Goal: Check status: Check status

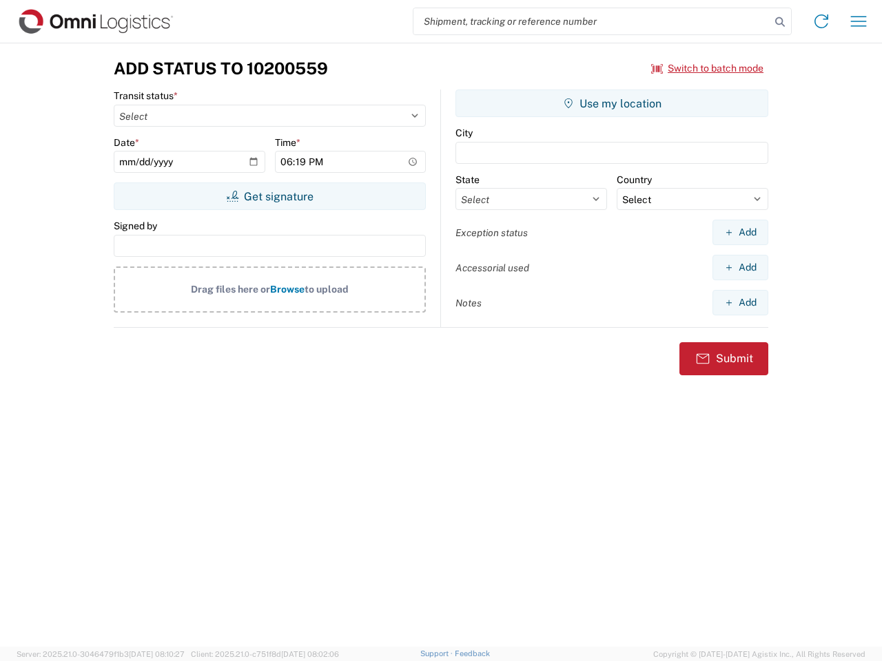
click at [592, 21] on input "search" at bounding box center [591, 21] width 357 height 26
click at [780, 22] on icon at bounding box center [779, 21] width 19 height 19
click at [821, 21] on icon at bounding box center [821, 21] width 22 height 22
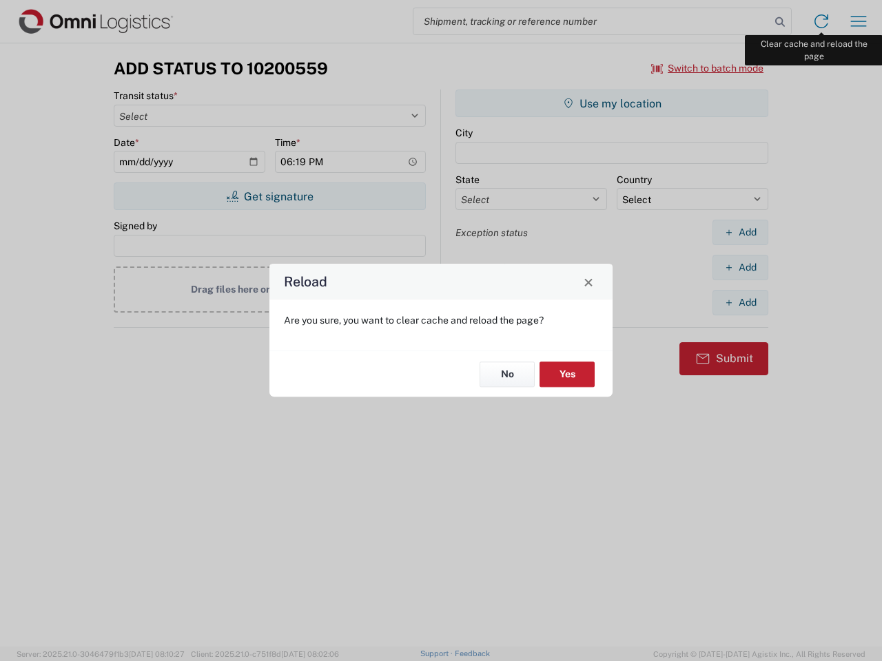
click at [859, 21] on div "Reload Are you sure, you want to clear cache and reload the page? No Yes" at bounding box center [441, 330] width 882 height 661
click at [708, 68] on div "Reload Are you sure, you want to clear cache and reload the page? No Yes" at bounding box center [441, 330] width 882 height 661
click at [269, 196] on div "Reload Are you sure, you want to clear cache and reload the page? No Yes" at bounding box center [441, 330] width 882 height 661
click at [612, 103] on div "Reload Are you sure, you want to clear cache and reload the page? No Yes" at bounding box center [441, 330] width 882 height 661
click at [740, 232] on div "Reload Are you sure, you want to clear cache and reload the page? No Yes" at bounding box center [441, 330] width 882 height 661
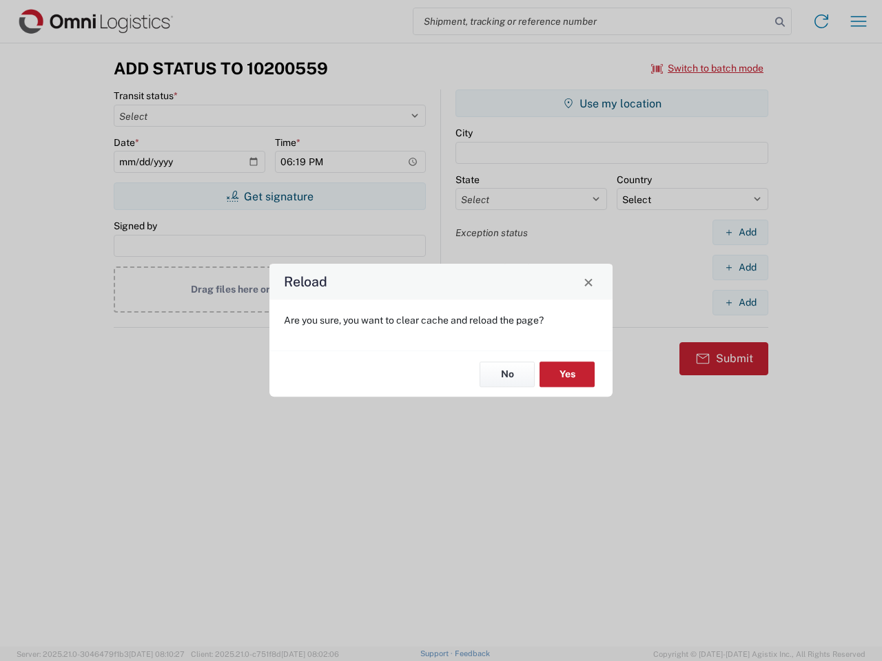
click at [740, 267] on div "Reload Are you sure, you want to clear cache and reload the page? No Yes" at bounding box center [441, 330] width 882 height 661
click at [740, 302] on div "Reload Are you sure, you want to clear cache and reload the page? No Yes" at bounding box center [441, 330] width 882 height 661
